Goal: Transaction & Acquisition: Purchase product/service

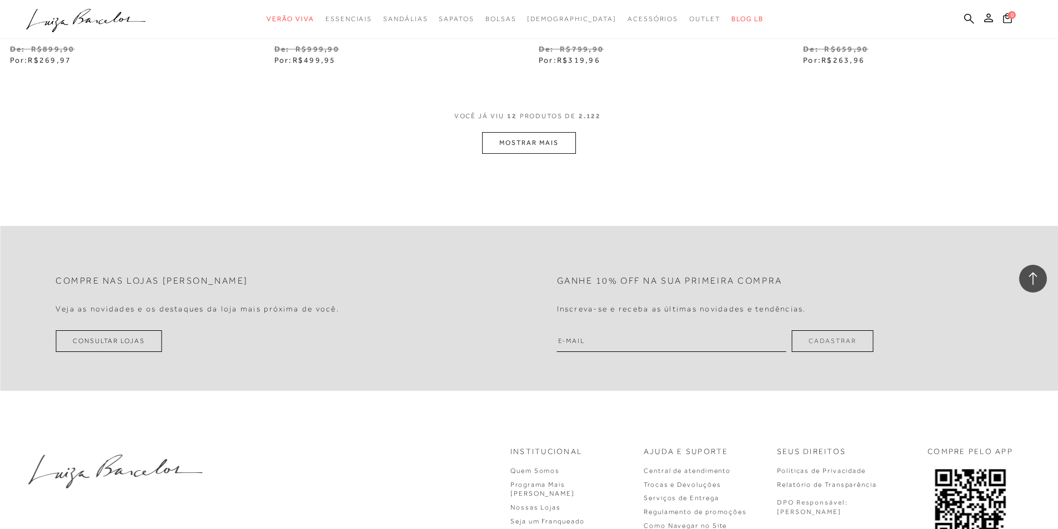
scroll to position [1451, 0]
click at [514, 146] on button "MOSTRAR MAIS" at bounding box center [528, 144] width 93 height 22
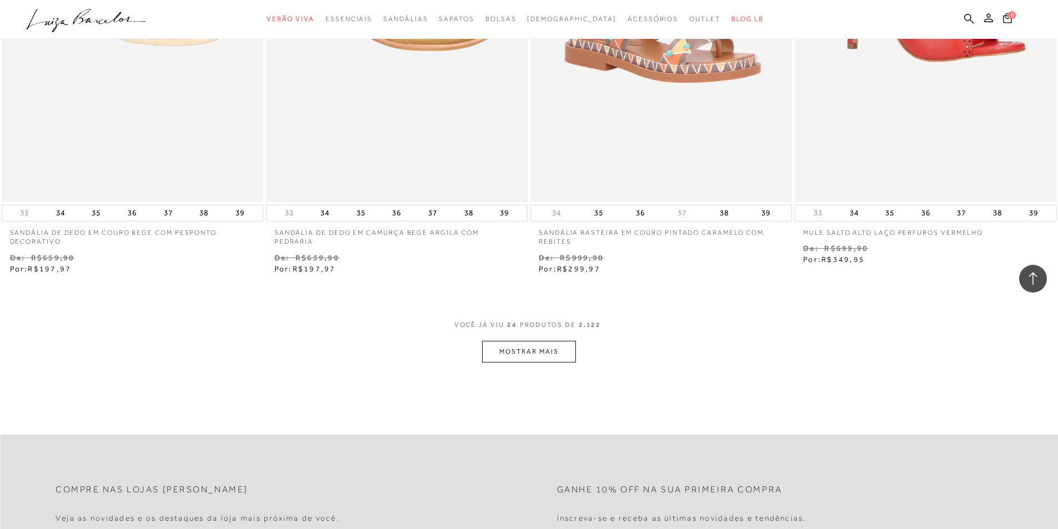
scroll to position [2993, 0]
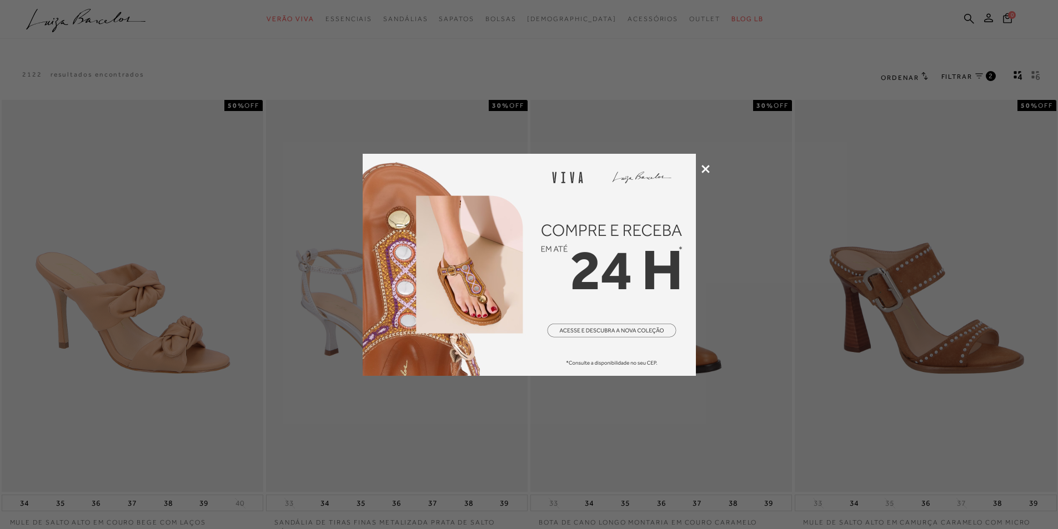
click at [705, 168] on icon at bounding box center [706, 169] width 8 height 8
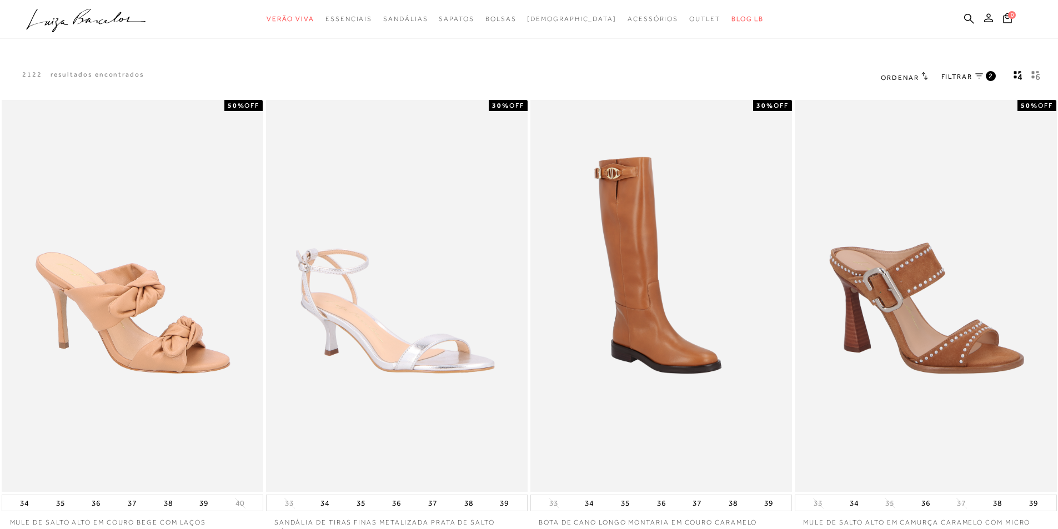
click at [920, 76] on h2 "Ordenar" at bounding box center [904, 77] width 47 height 11
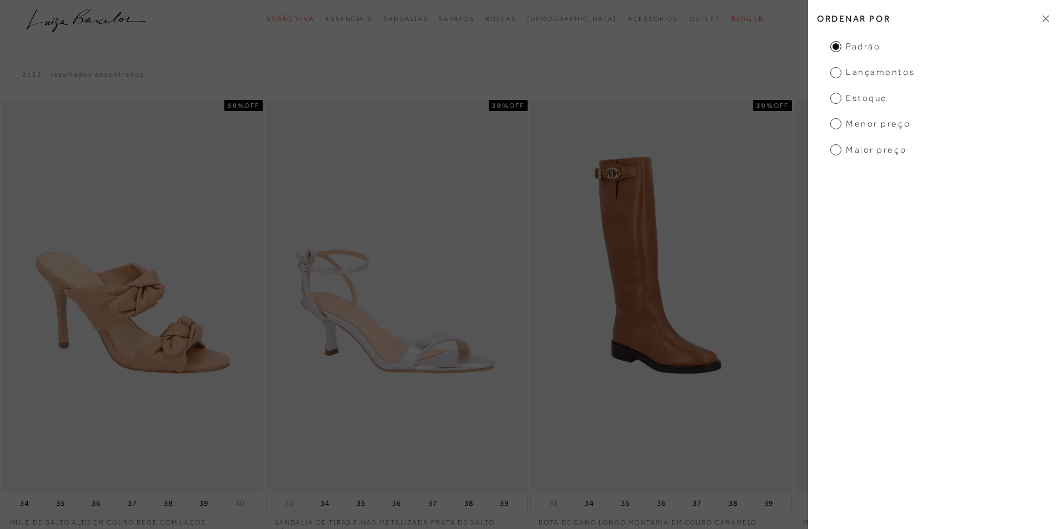
click at [1043, 16] on icon at bounding box center [1046, 19] width 7 height 7
